Goal: Task Accomplishment & Management: Manage account settings

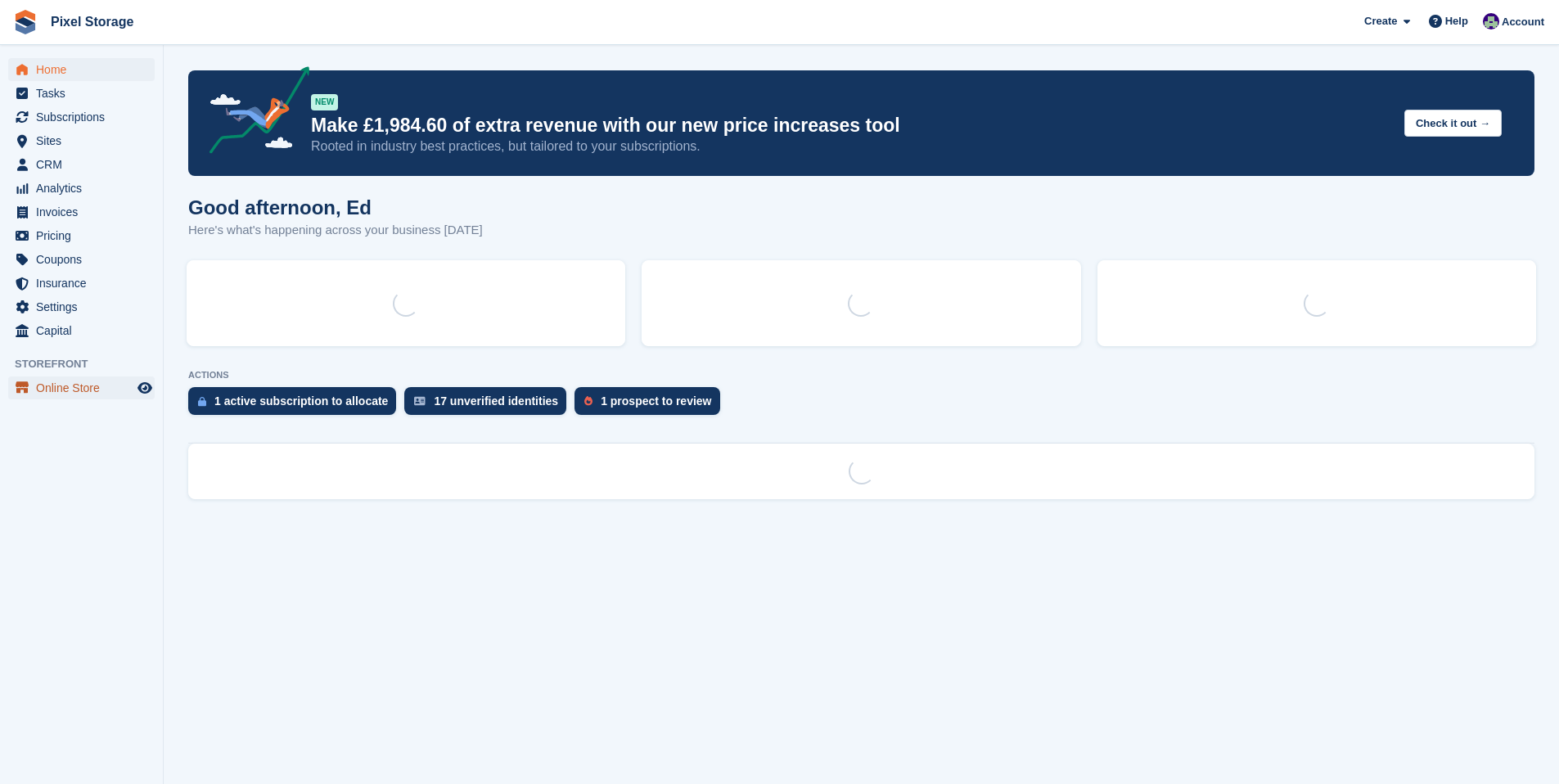
click at [84, 384] on span "Online Store" at bounding box center [85, 387] width 98 height 23
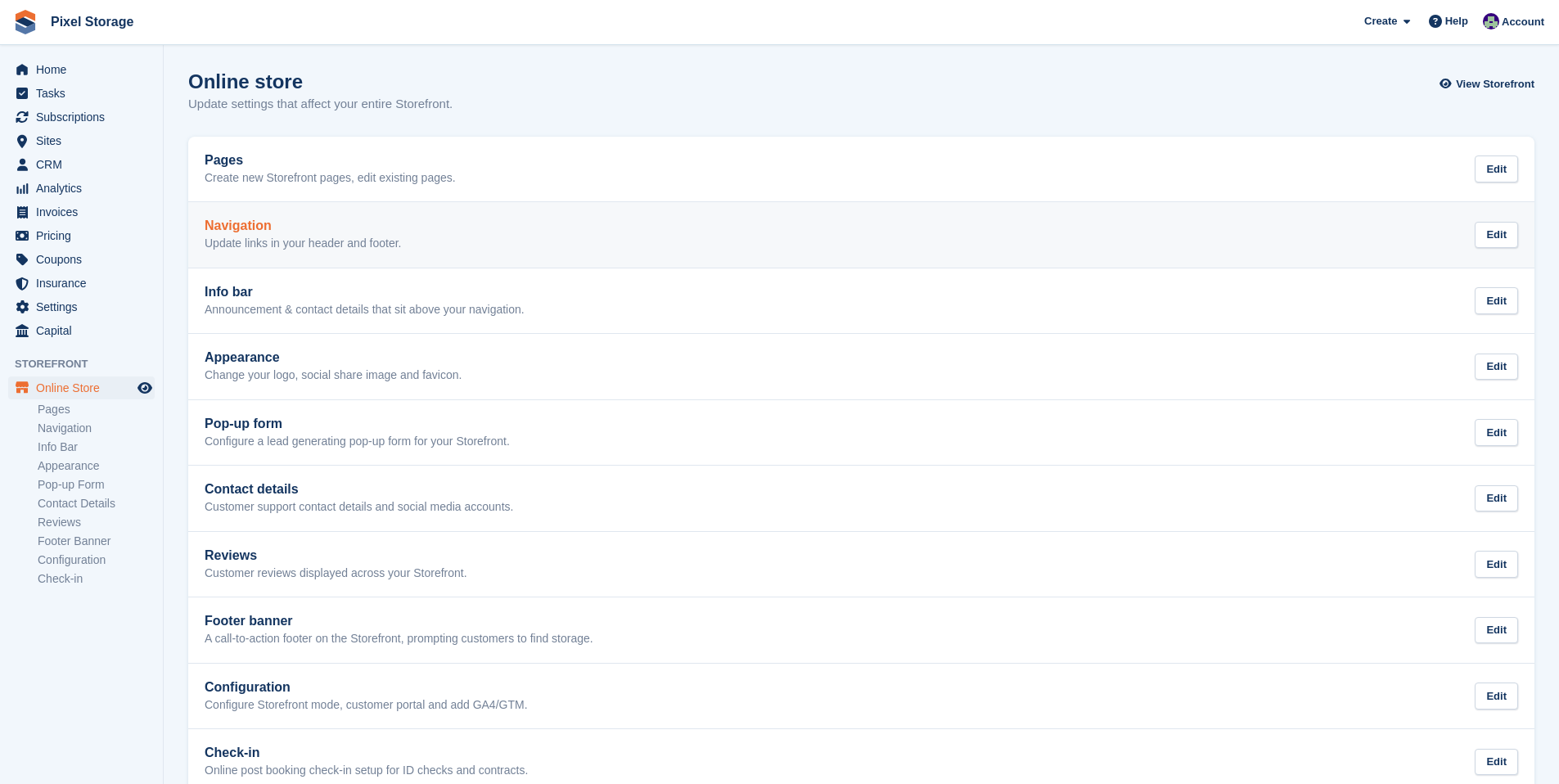
click at [375, 244] on p "Update links in your header and footer." at bounding box center [304, 243] width 197 height 15
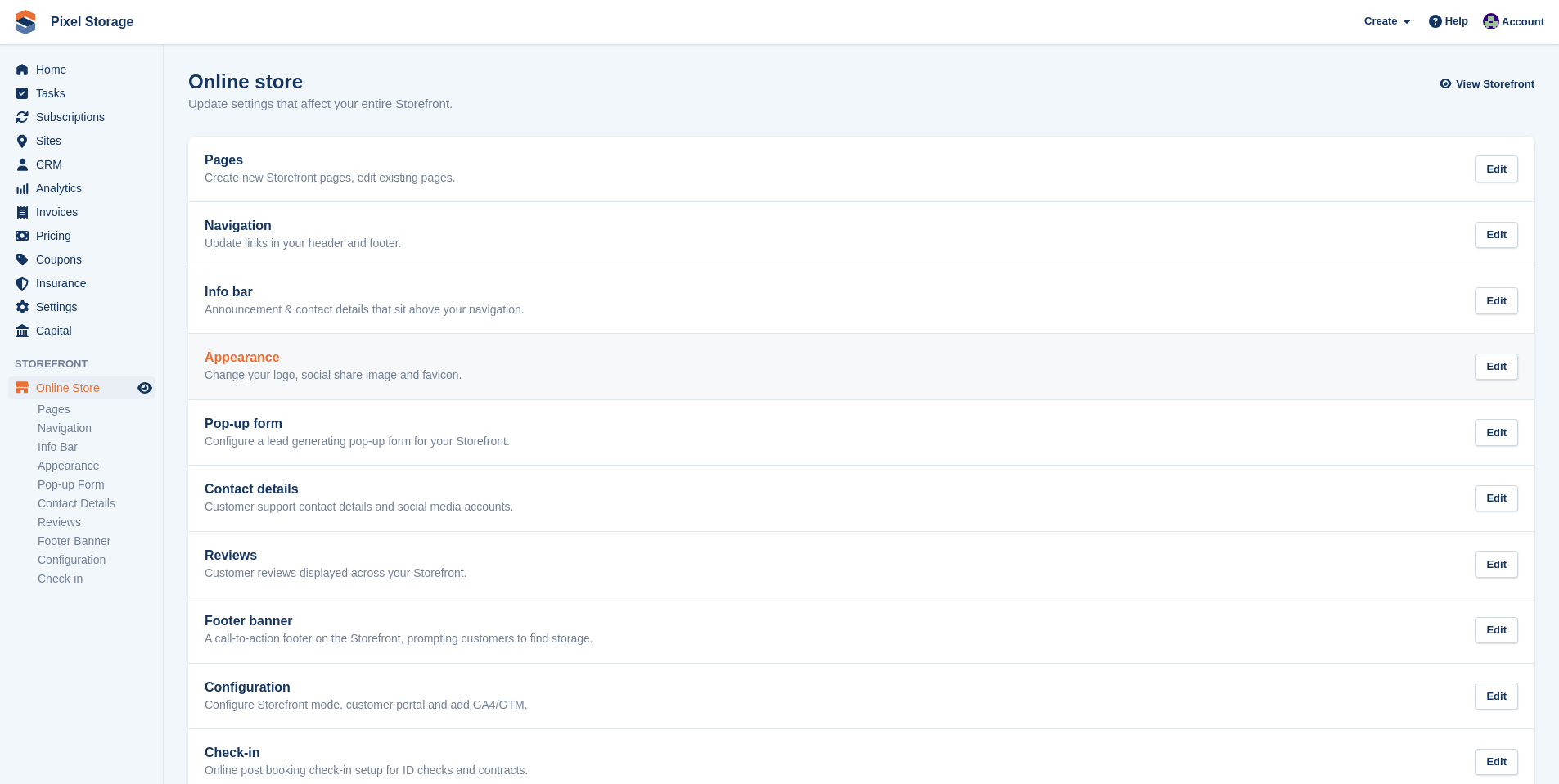
click at [330, 339] on link "Appearance Change your logo, social share image and favicon. Edit" at bounding box center [861, 367] width 1346 height 66
